Goal: Transaction & Acquisition: Book appointment/travel/reservation

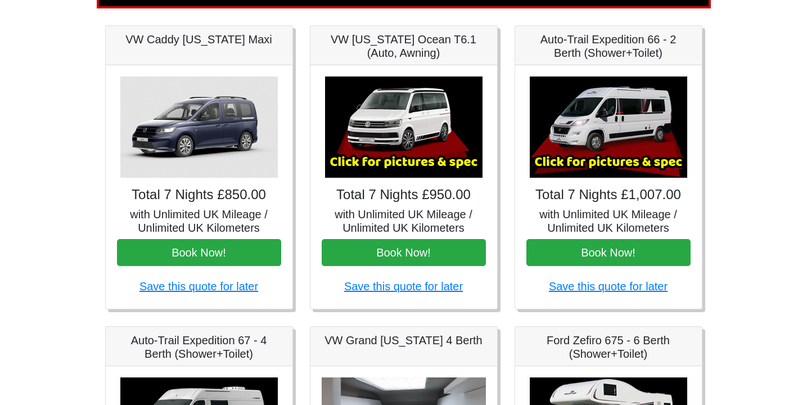
scroll to position [161, 0]
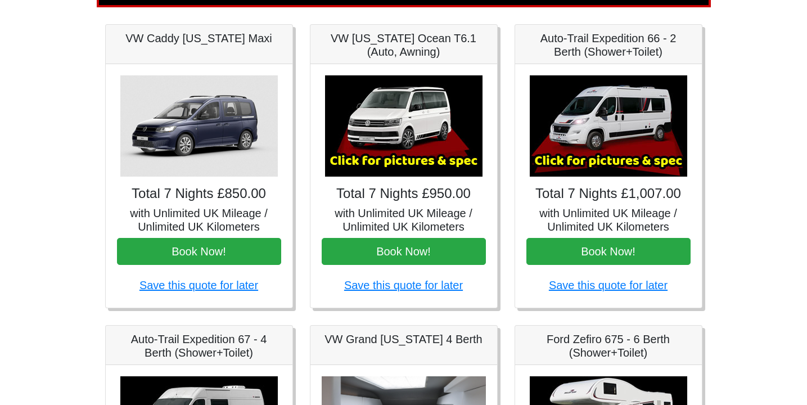
click at [598, 148] on img at bounding box center [608, 125] width 157 height 101
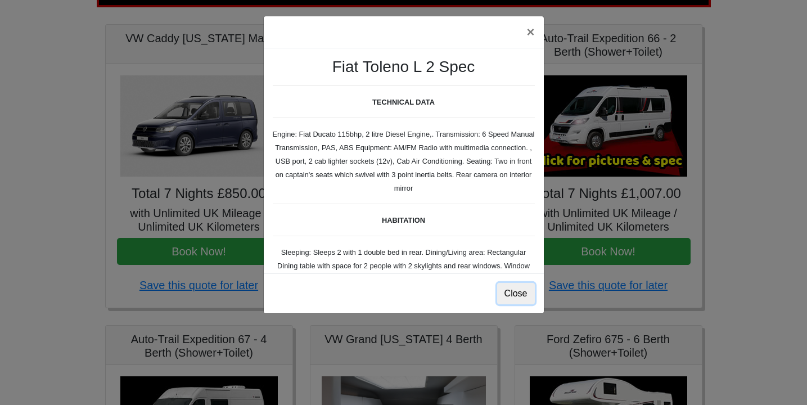
click at [517, 301] on button "Close" at bounding box center [516, 293] width 38 height 21
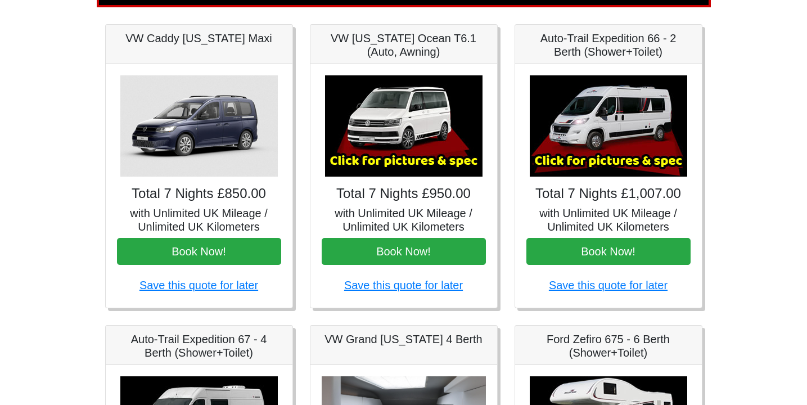
click at [611, 161] on img at bounding box center [608, 125] width 157 height 101
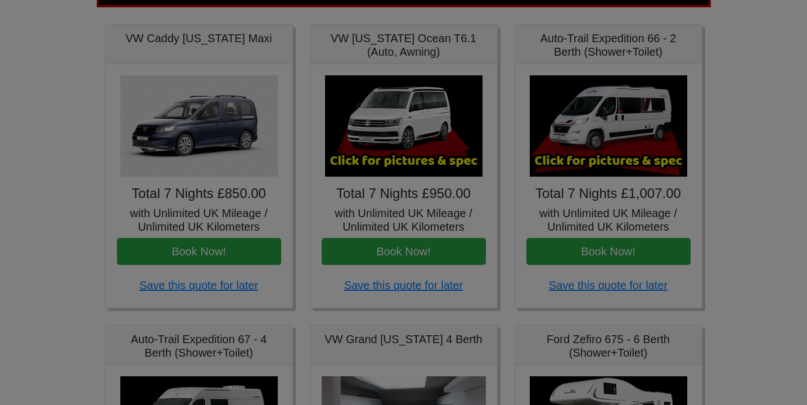
click at [611, 161] on body "CENTRAL RESERVATIONS FOR ALL ENQUIRIES [PHONE_NUMBER] Easicampers Booking : Sea…" at bounding box center [403, 400] width 807 height 1122
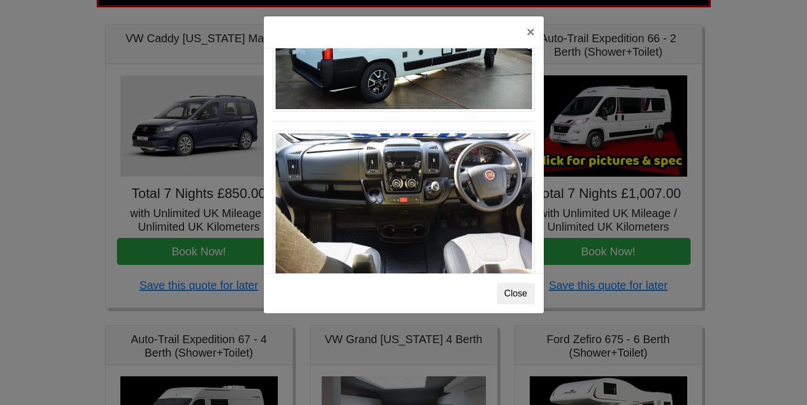
scroll to position [993, 0]
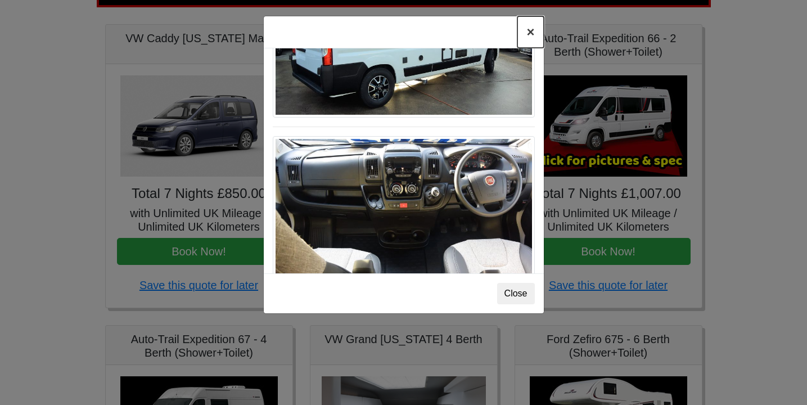
click at [530, 29] on button "×" at bounding box center [530, 31] width 26 height 31
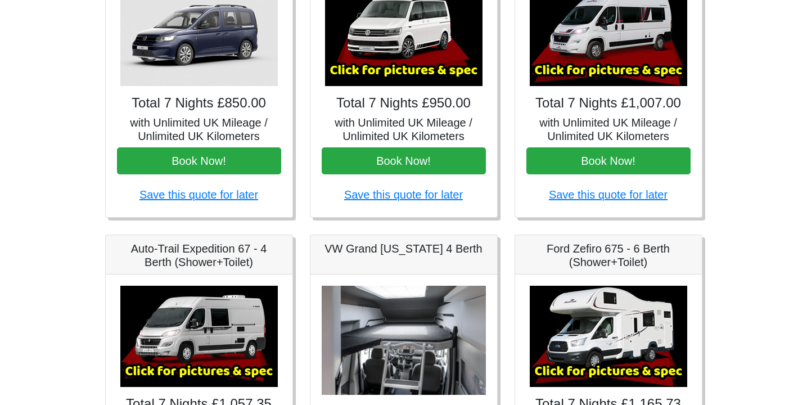
scroll to position [256, 0]
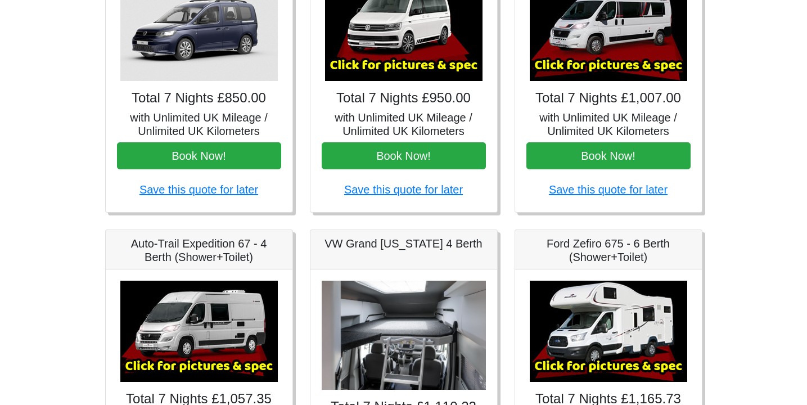
click at [218, 313] on img at bounding box center [198, 331] width 157 height 101
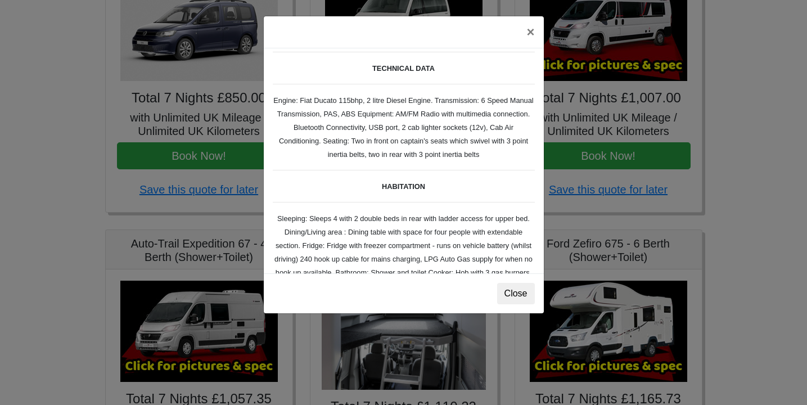
scroll to position [0, 0]
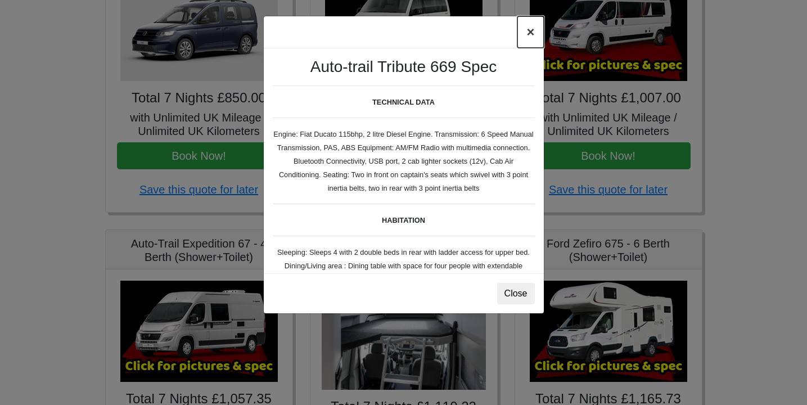
click at [528, 31] on button "×" at bounding box center [530, 31] width 26 height 31
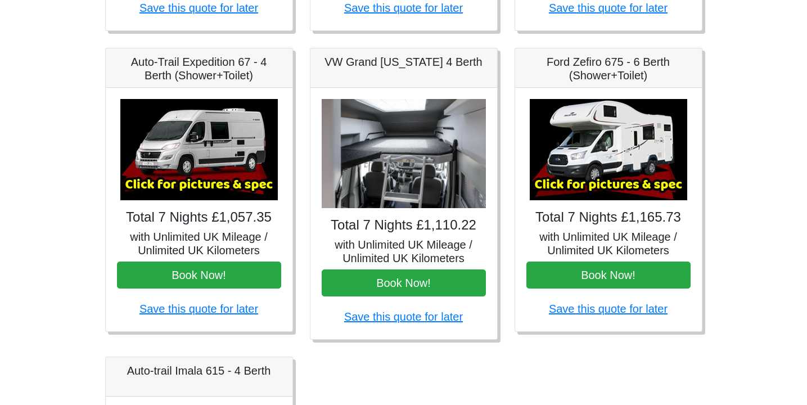
scroll to position [436, 0]
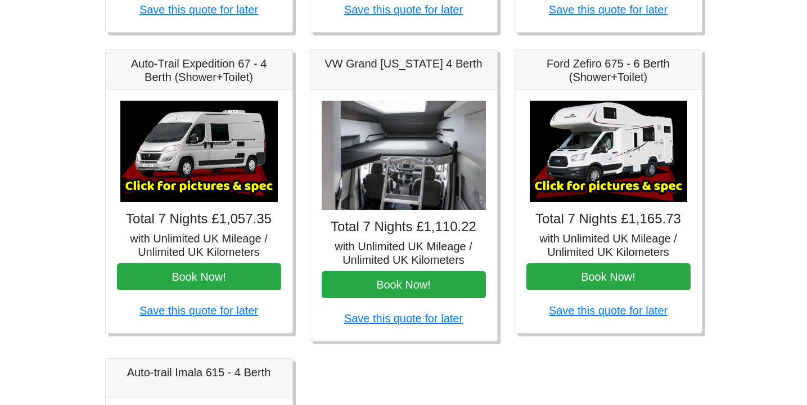
click at [417, 158] on img at bounding box center [404, 156] width 164 height 110
click at [395, 170] on img at bounding box center [404, 156] width 164 height 110
click at [404, 163] on img at bounding box center [404, 156] width 164 height 110
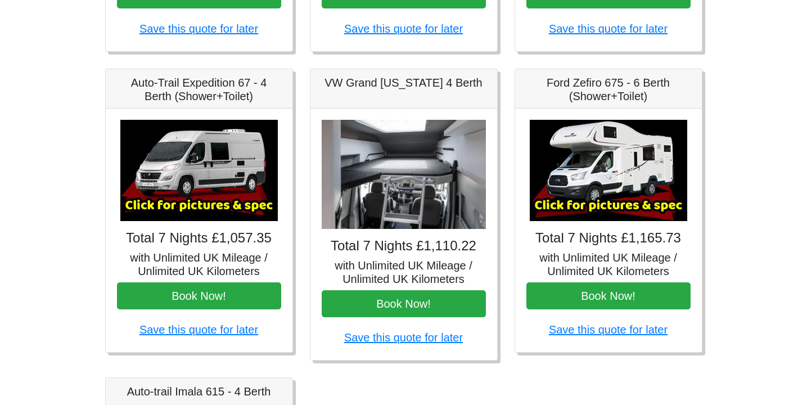
scroll to position [415, 0]
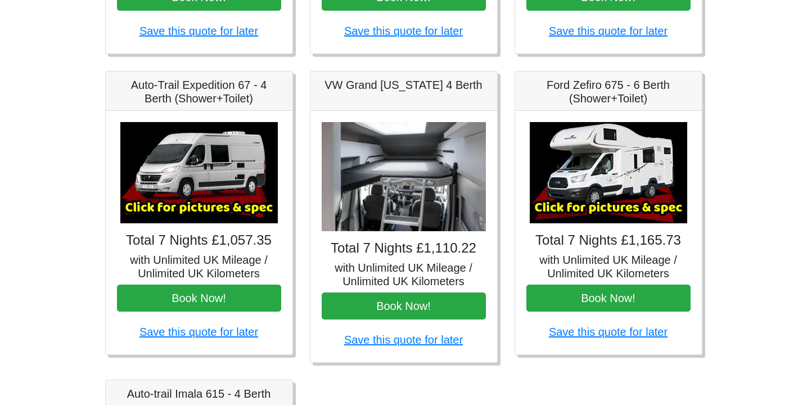
click at [427, 209] on img at bounding box center [404, 177] width 164 height 110
click at [425, 82] on h5 "VW Grand [US_STATE] 4 Berth" at bounding box center [404, 84] width 164 height 13
click at [398, 208] on img at bounding box center [404, 177] width 164 height 110
click at [387, 272] on h5 "with Unlimited UK Mileage / Unlimited UK Kilometers" at bounding box center [404, 274] width 164 height 27
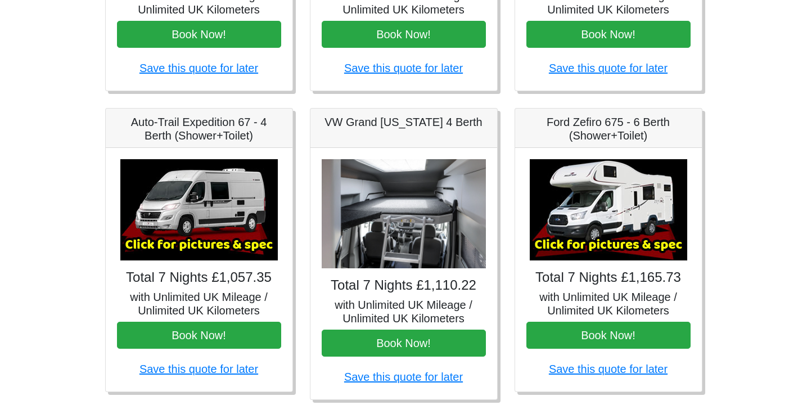
scroll to position [374, 0]
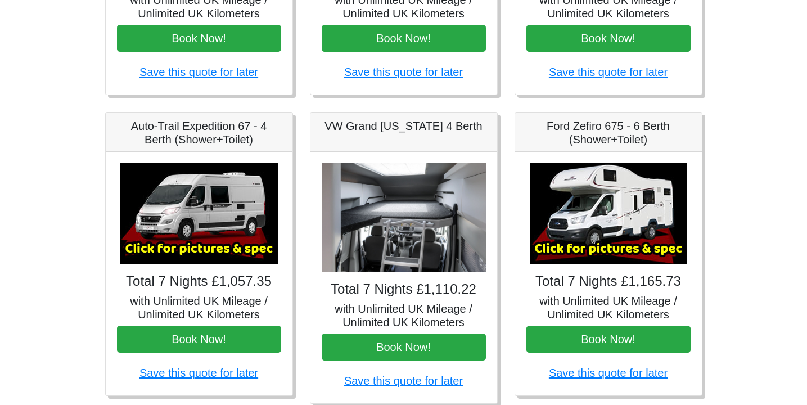
click at [611, 208] on img at bounding box center [608, 213] width 157 height 101
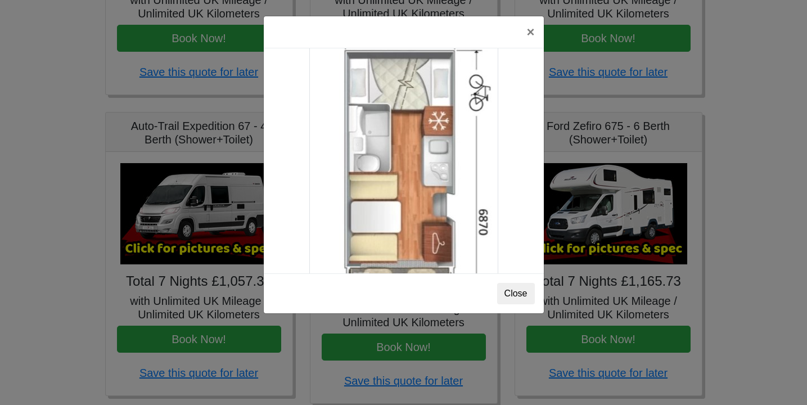
scroll to position [1850, 0]
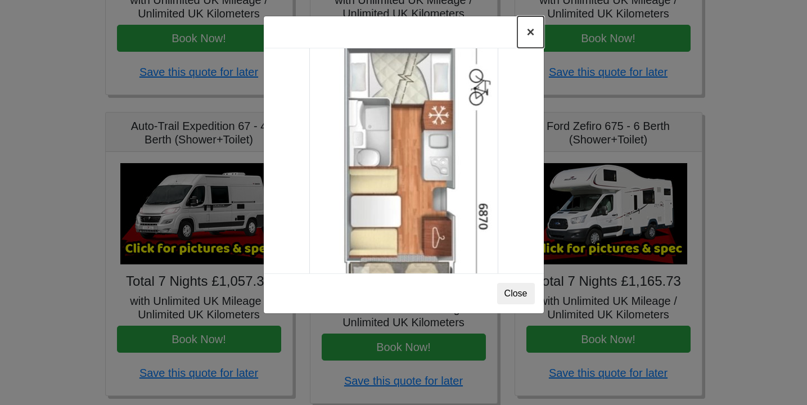
click at [528, 37] on button "×" at bounding box center [530, 31] width 26 height 31
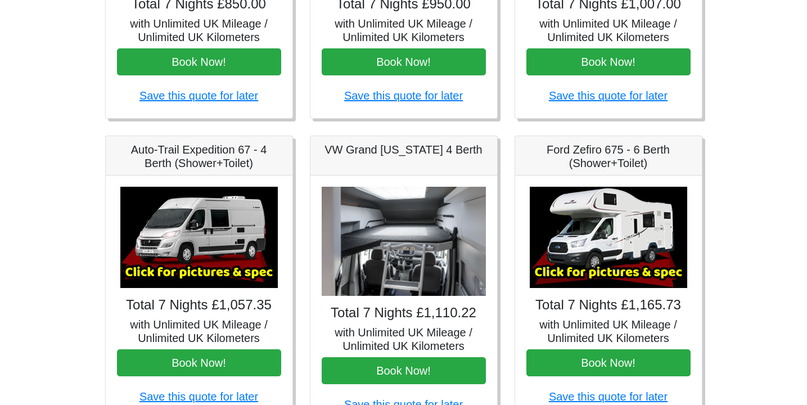
scroll to position [350, 0]
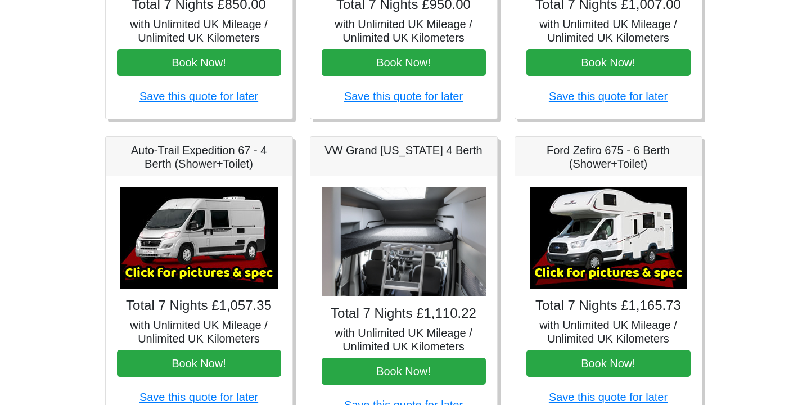
click at [608, 233] on img at bounding box center [608, 237] width 157 height 101
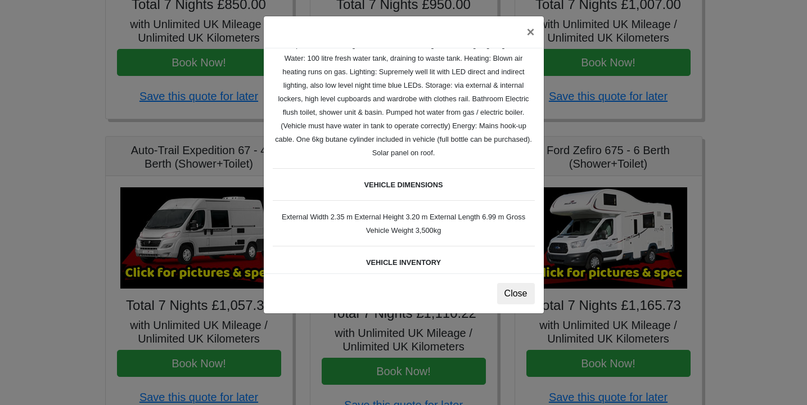
scroll to position [236, 0]
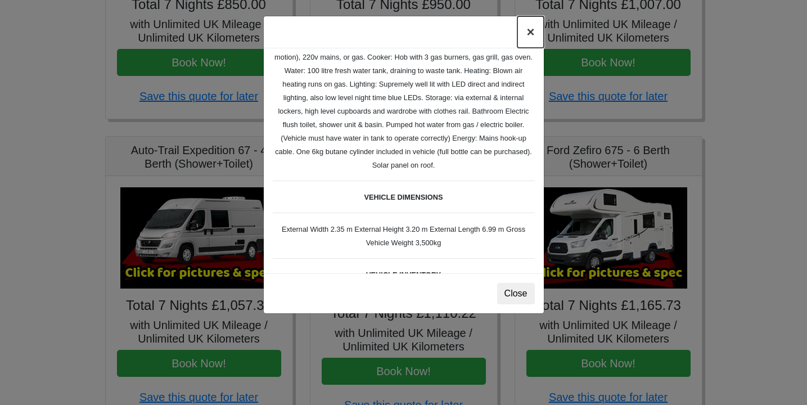
click at [529, 36] on button "×" at bounding box center [530, 31] width 26 height 31
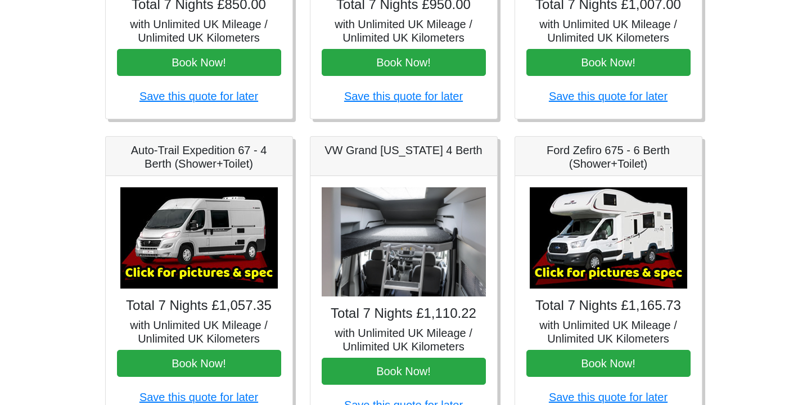
click at [225, 249] on img at bounding box center [198, 237] width 157 height 101
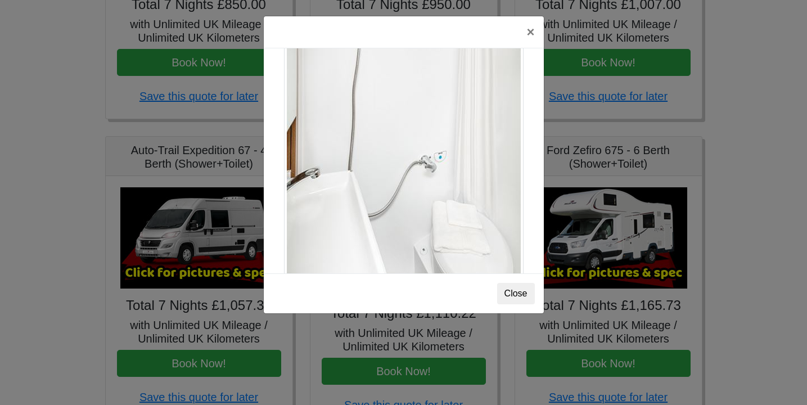
scroll to position [1546, 0]
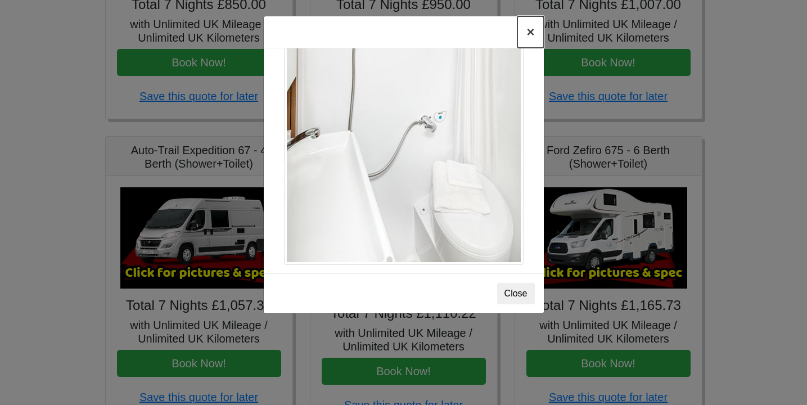
click at [529, 35] on button "×" at bounding box center [530, 31] width 26 height 31
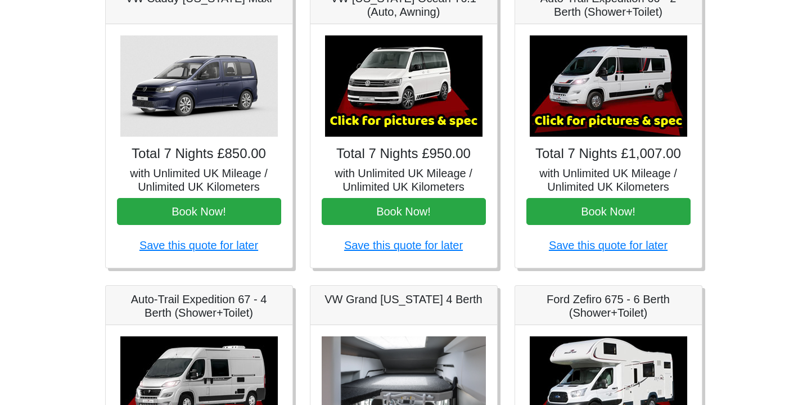
scroll to position [191, 0]
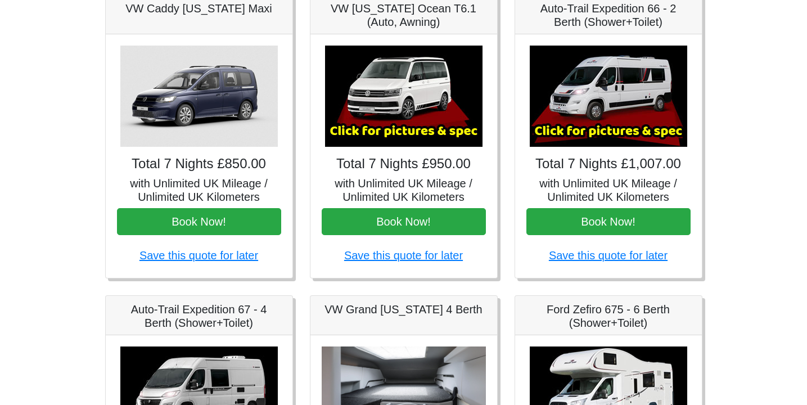
click at [609, 100] on img at bounding box center [608, 96] width 157 height 101
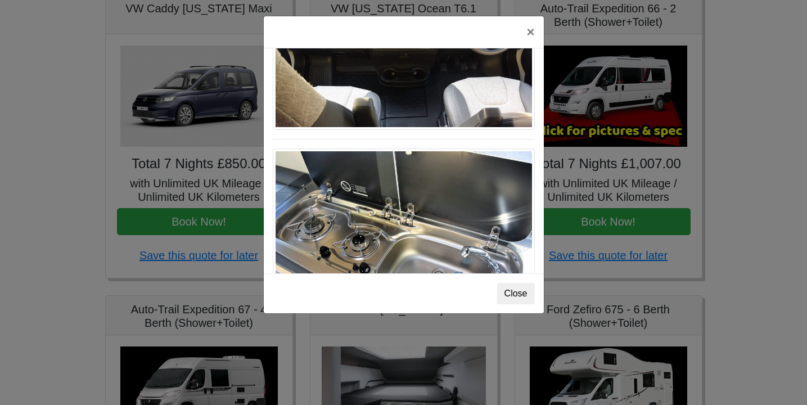
scroll to position [1194, 0]
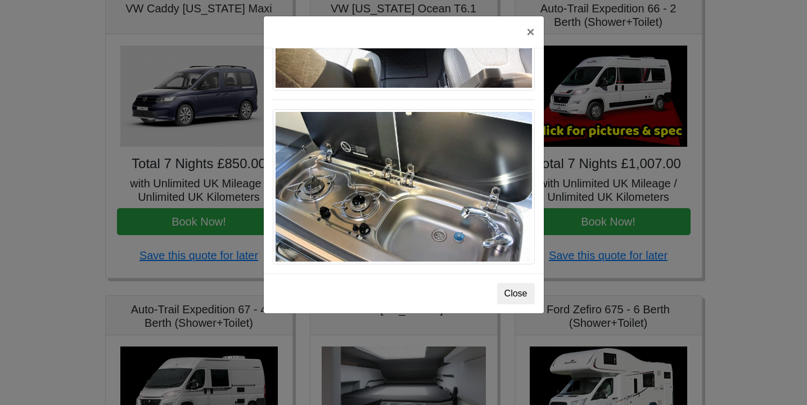
click at [435, 160] on img at bounding box center [404, 186] width 262 height 155
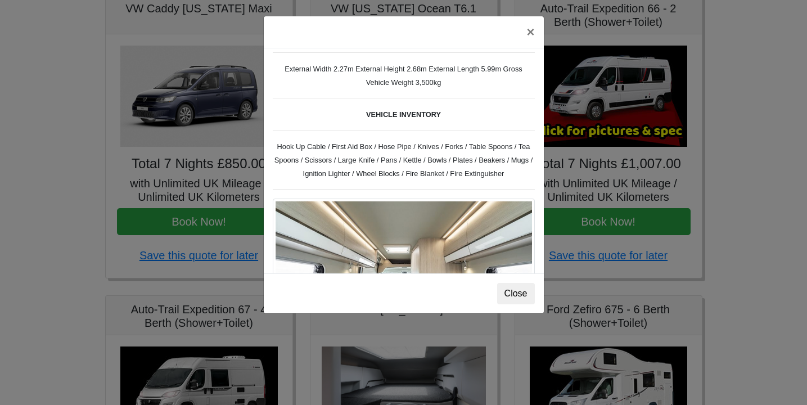
scroll to position [410, 0]
click at [531, 34] on button "×" at bounding box center [530, 31] width 26 height 31
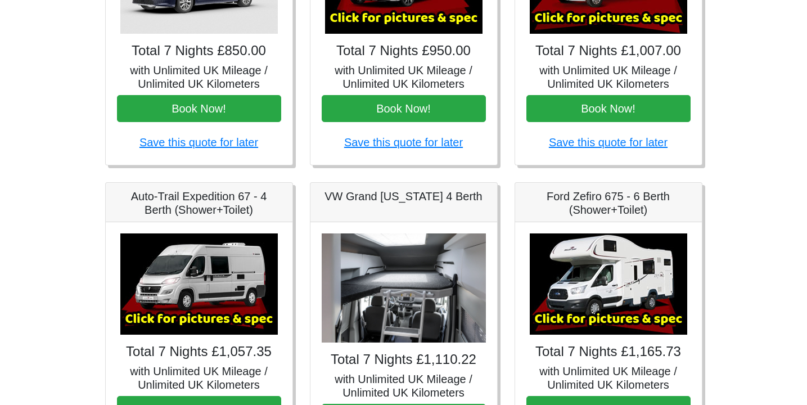
scroll to position [305, 0]
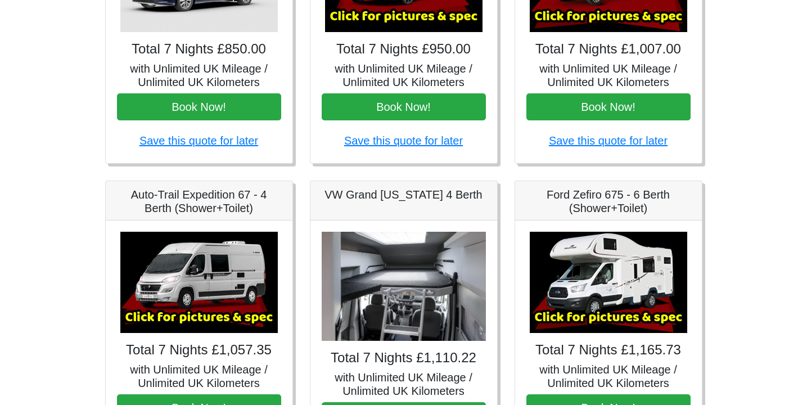
click at [183, 252] on img at bounding box center [198, 282] width 157 height 101
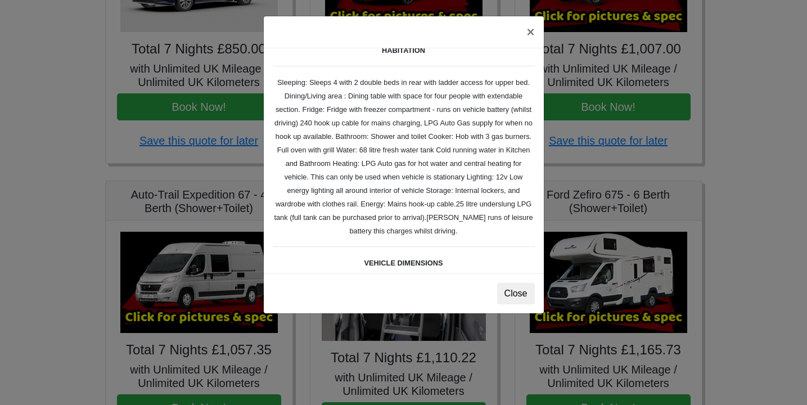
scroll to position [169, 0]
click at [528, 34] on button "×" at bounding box center [530, 31] width 26 height 31
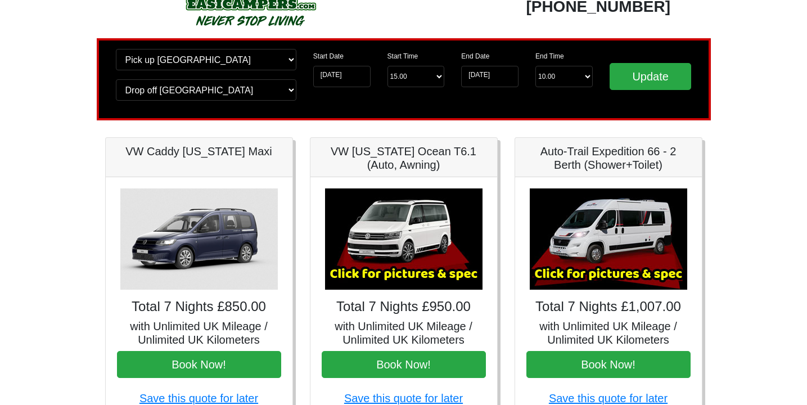
scroll to position [0, 0]
